Goal: Transaction & Acquisition: Purchase product/service

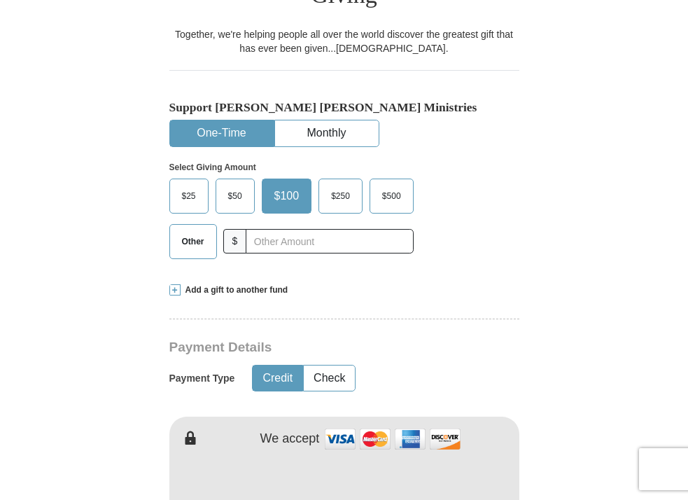
scroll to position [386, 0]
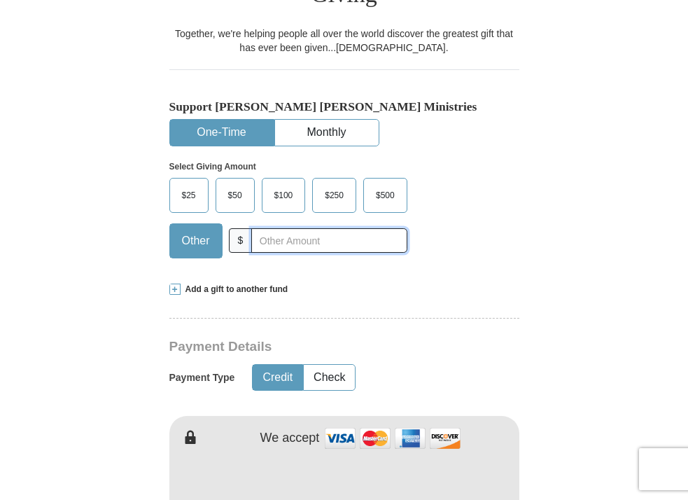
click at [260, 228] on input "text" at bounding box center [328, 240] width 155 height 24
type input "75.00"
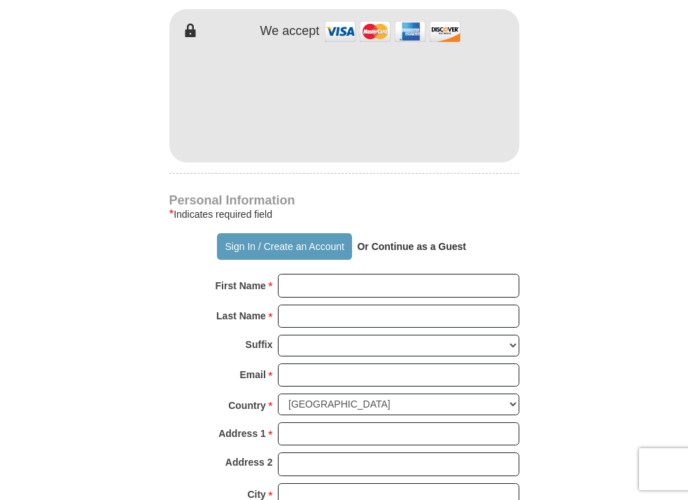
scroll to position [795, 0]
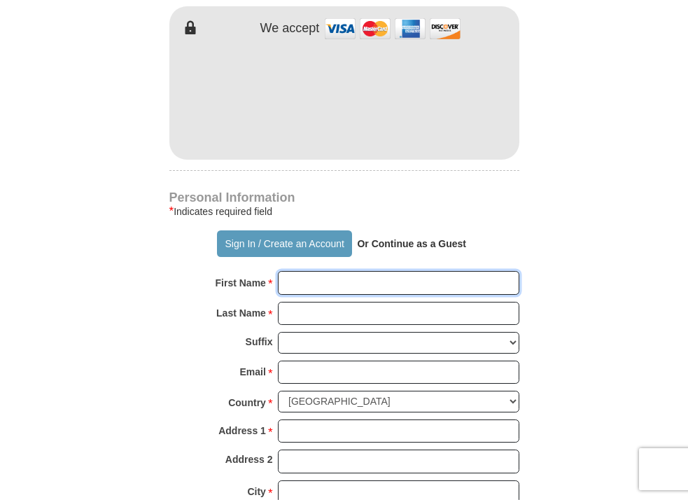
type input "D"
type input "[PERSON_NAME]"
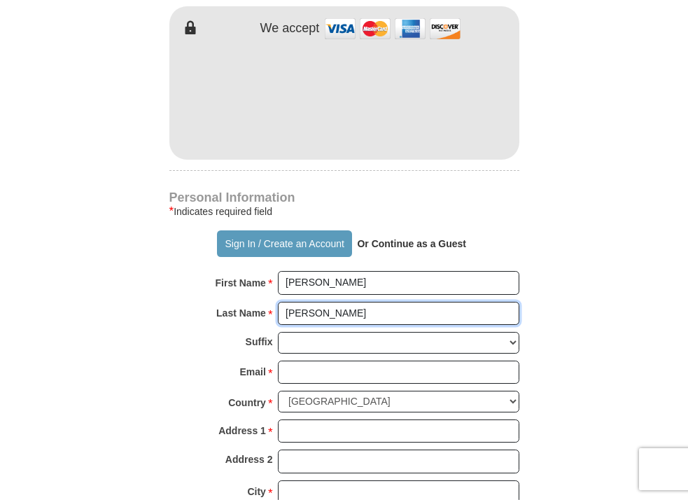
type input "[PERSON_NAME]"
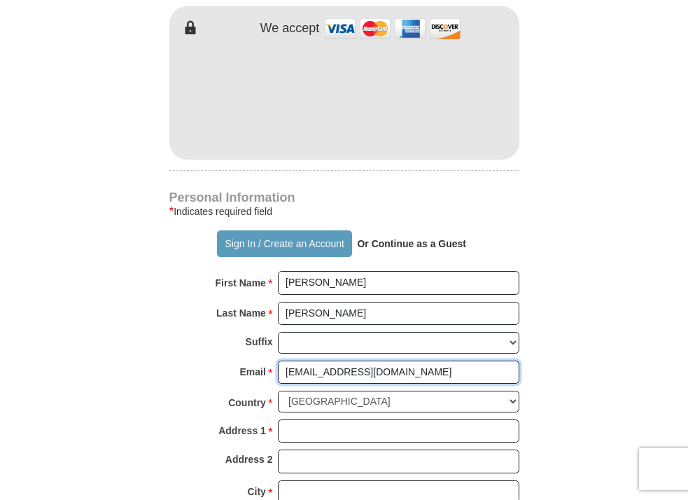
type input "[EMAIL_ADDRESS][DOMAIN_NAME]"
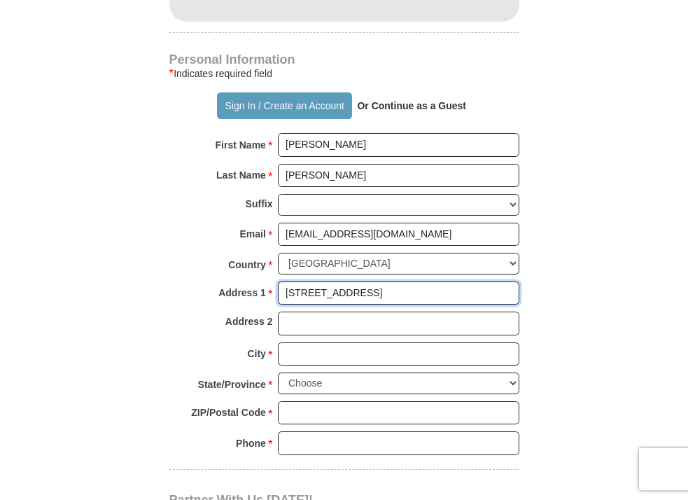
scroll to position [934, 0]
type input "[STREET_ADDRESS]"
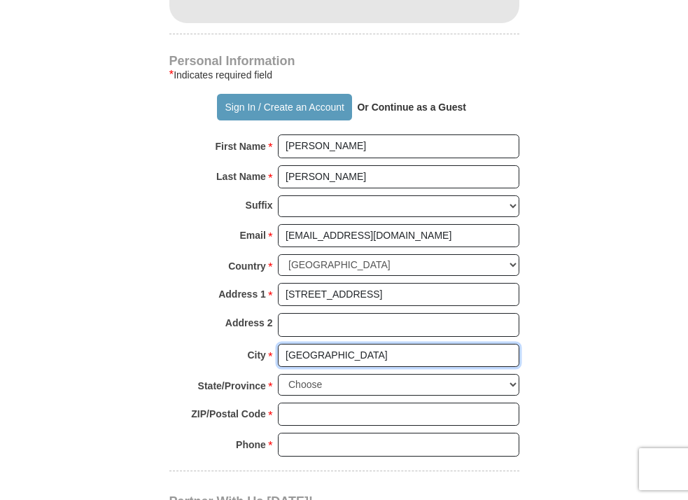
scroll to position [932, 1]
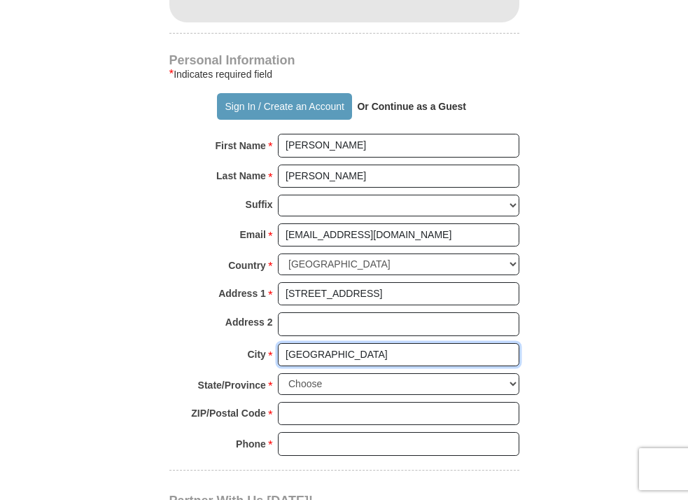
type input "[GEOGRAPHIC_DATA]"
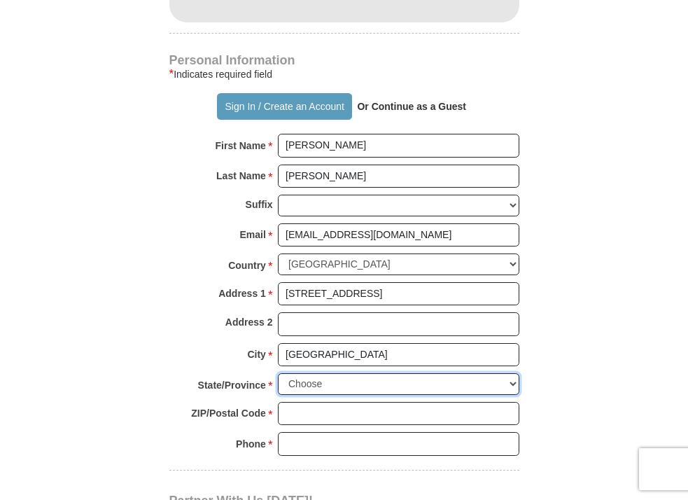
select select "NY"
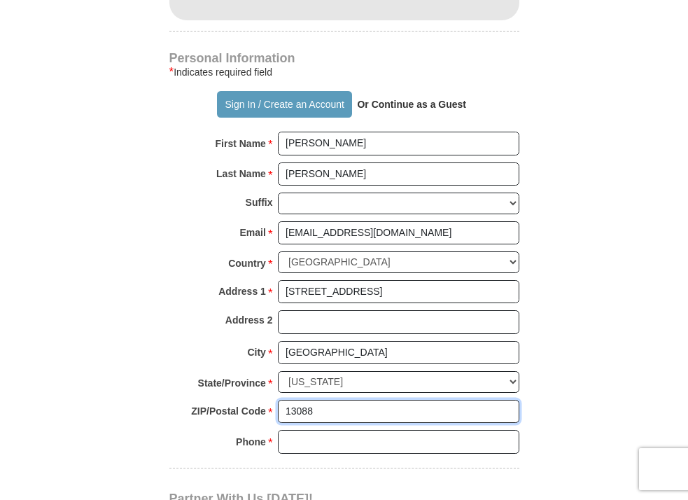
scroll to position [936, 0]
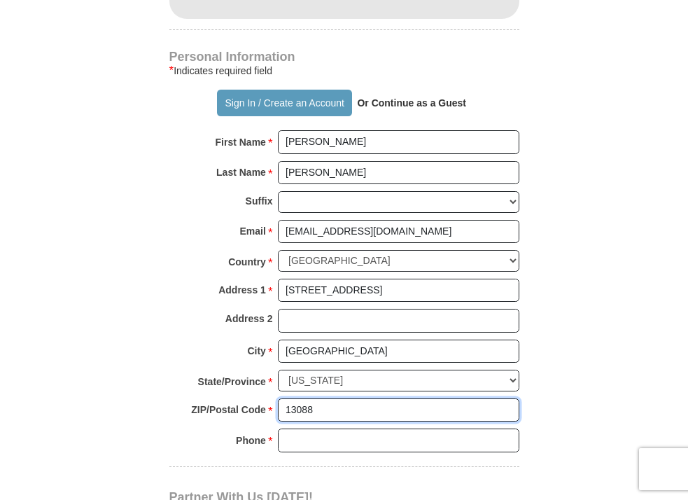
type input "13088"
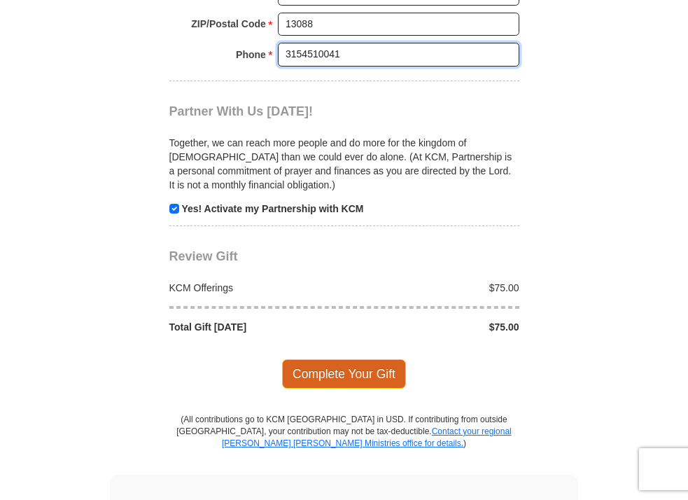
scroll to position [1328, 1]
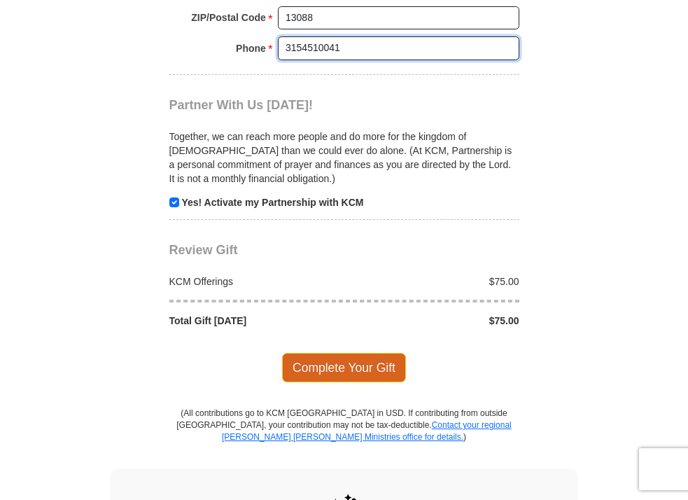
type input "3154510041"
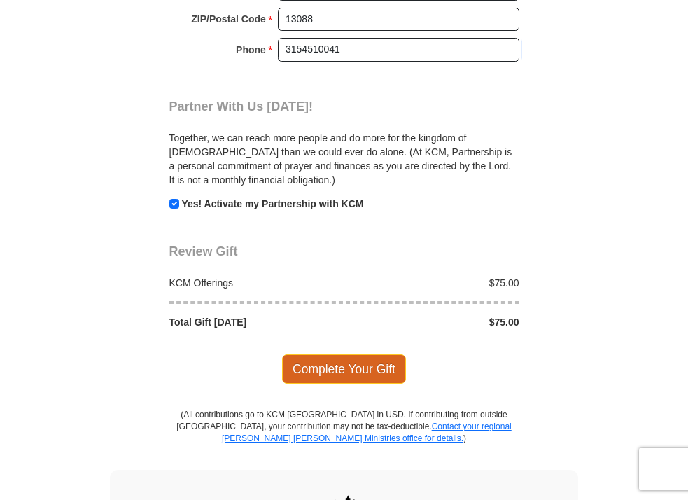
click at [343, 354] on span "Complete Your Gift" at bounding box center [344, 368] width 124 height 29
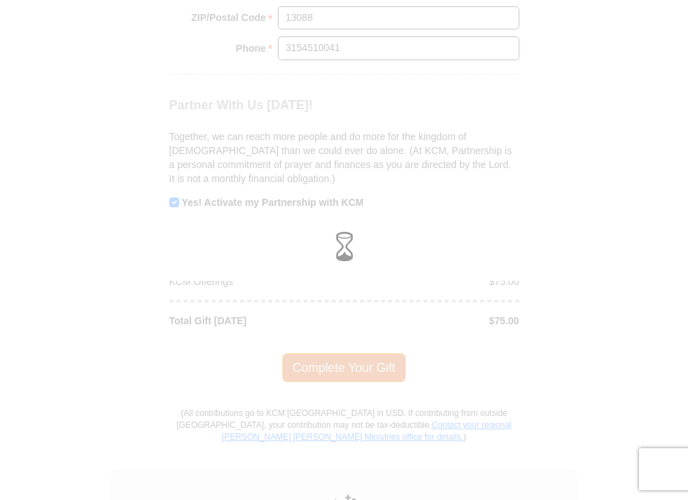
scroll to position [1328, 0]
